Goal: Transaction & Acquisition: Download file/media

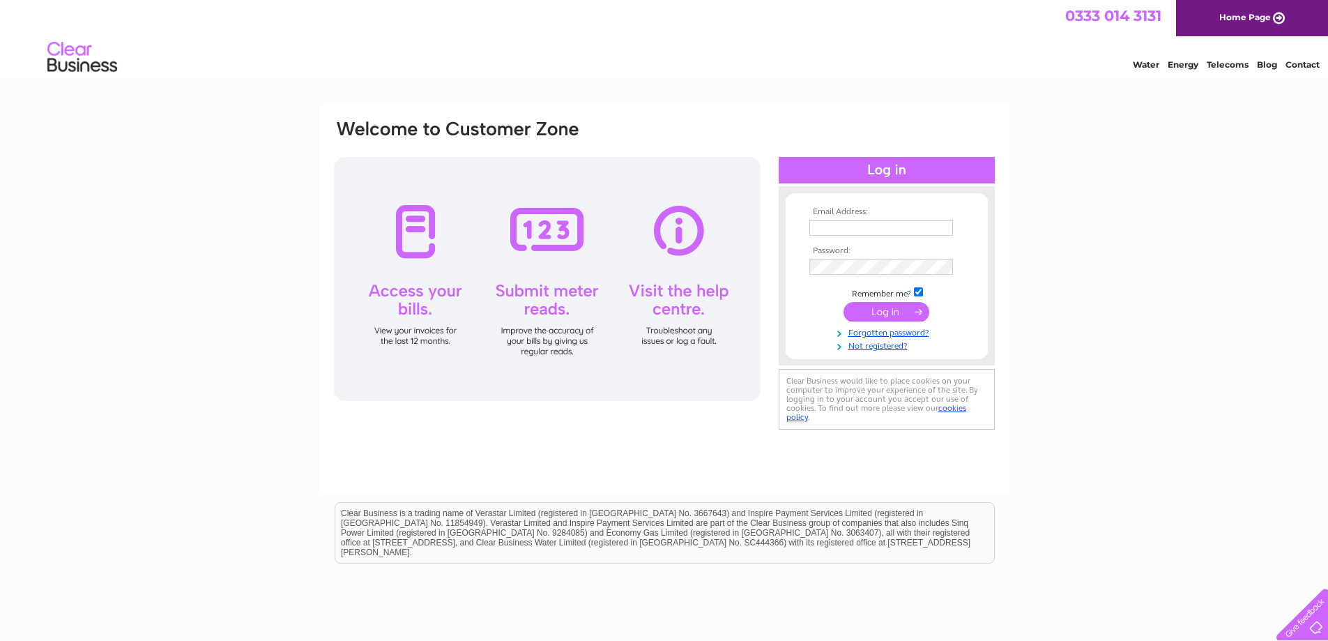
type input "derek@bwd-accounts.co.uk"
click at [889, 314] on input "submit" at bounding box center [887, 312] width 86 height 20
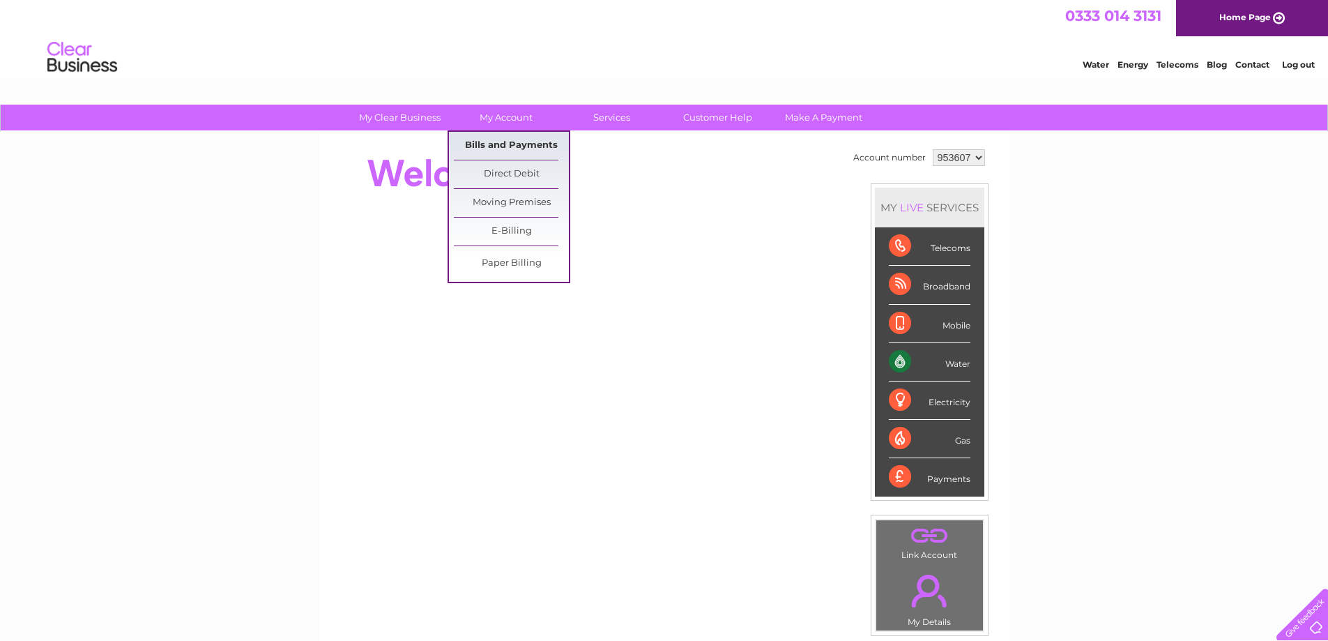
click at [508, 139] on link "Bills and Payments" at bounding box center [511, 146] width 115 height 28
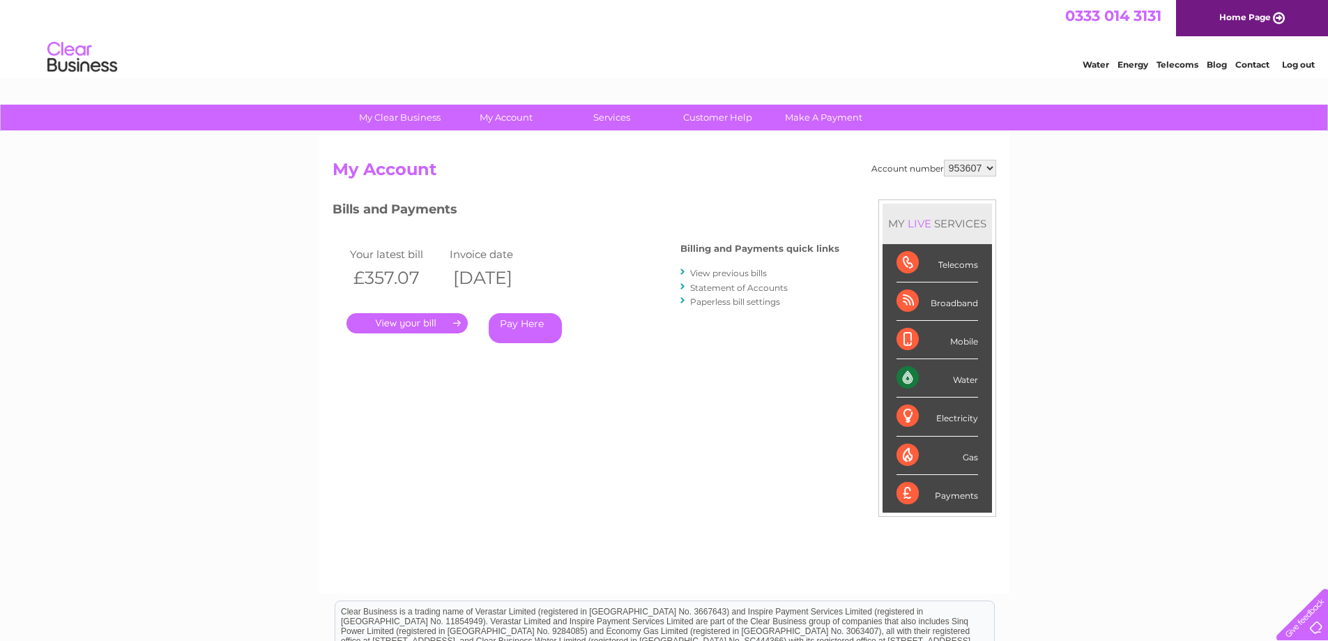
click at [424, 322] on link "." at bounding box center [407, 323] width 121 height 20
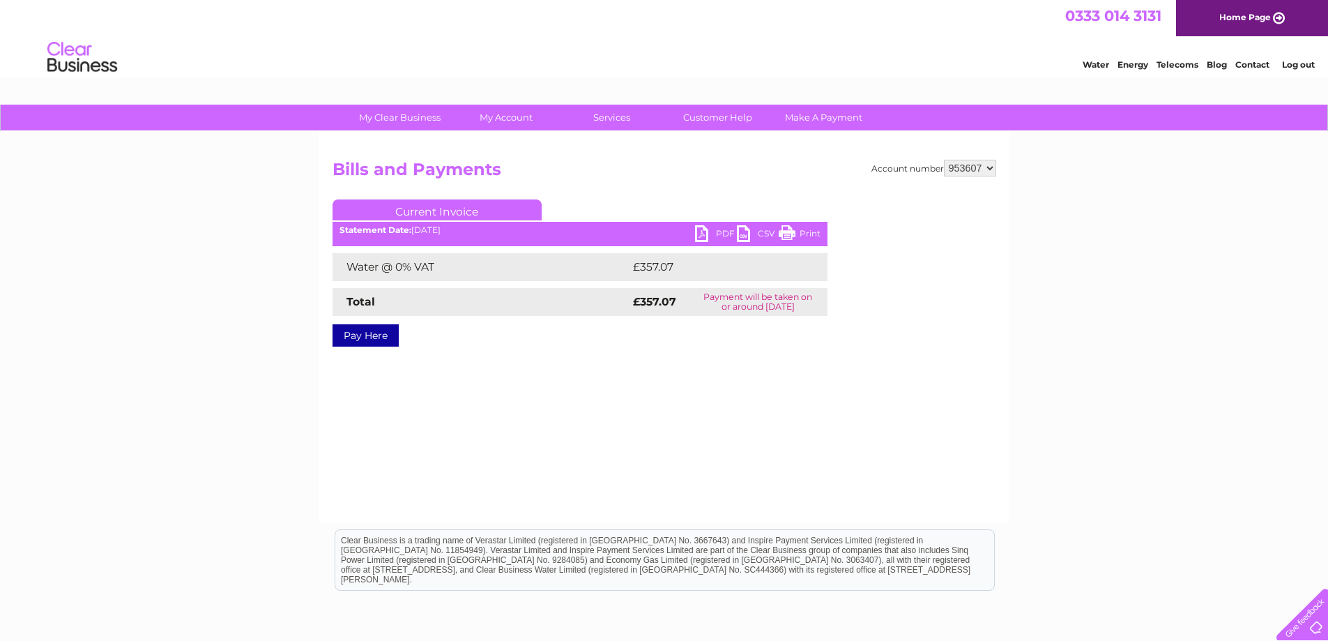
click at [698, 234] on link "PDF" at bounding box center [716, 235] width 42 height 20
